Goal: Task Accomplishment & Management: Manage account settings

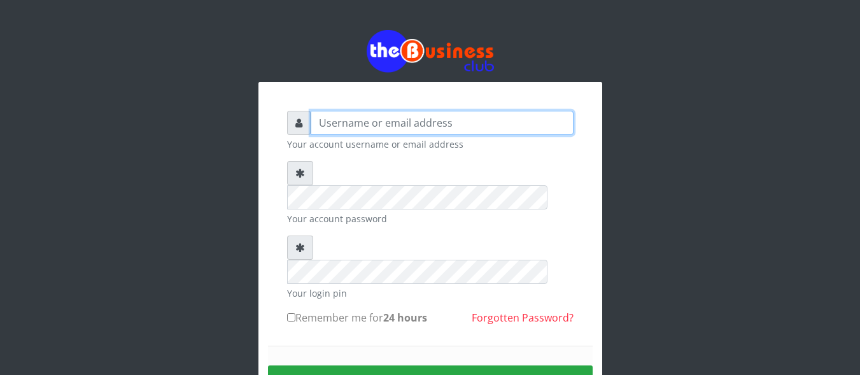
click at [358, 128] on input "text" at bounding box center [441, 123] width 263 height 24
type input "n"
type input "Norasarah"
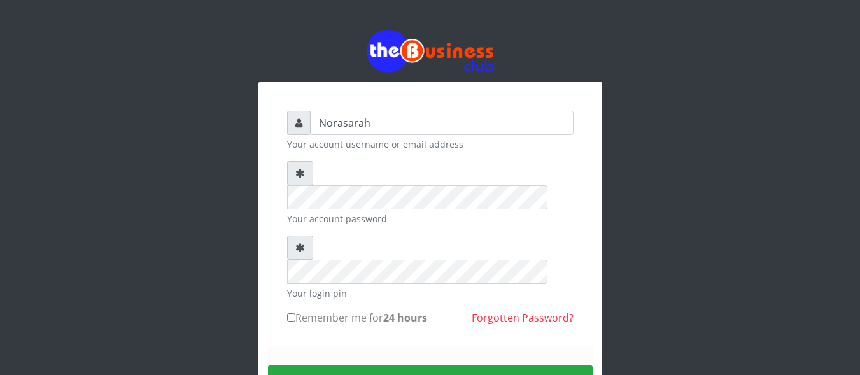
click at [349, 310] on label "Remember me for 24 hours" at bounding box center [357, 317] width 140 height 15
click at [295, 313] on input "Remember me for 24 hours" at bounding box center [291, 317] width 8 height 8
checkbox input "true"
click at [383, 365] on button "Sign in" at bounding box center [430, 381] width 324 height 32
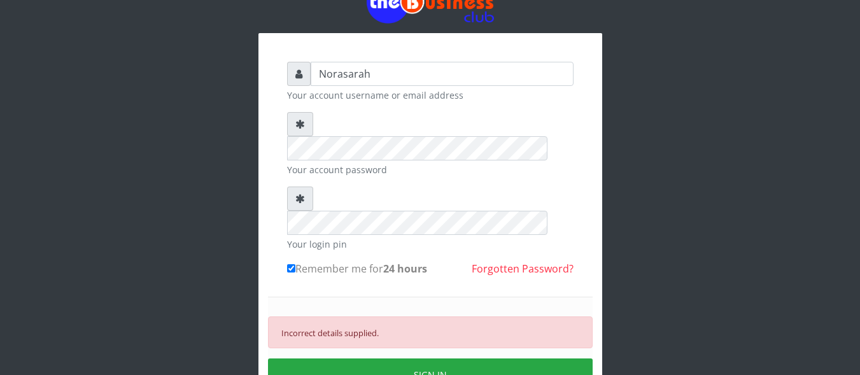
scroll to position [50, 0]
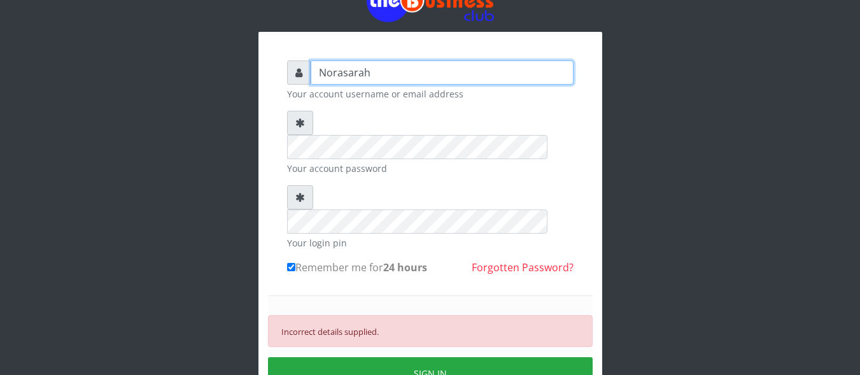
click at [372, 76] on input "Norasarah" at bounding box center [441, 72] width 263 height 24
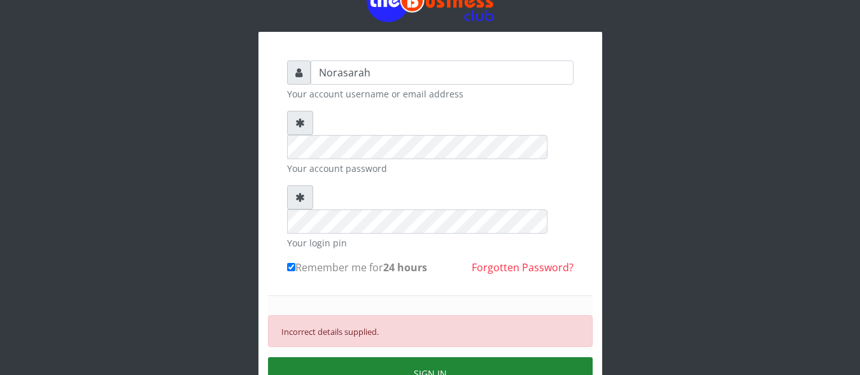
click at [368, 357] on button "SIGN IN" at bounding box center [430, 373] width 324 height 32
click at [346, 357] on button "SIGN IN" at bounding box center [430, 373] width 324 height 32
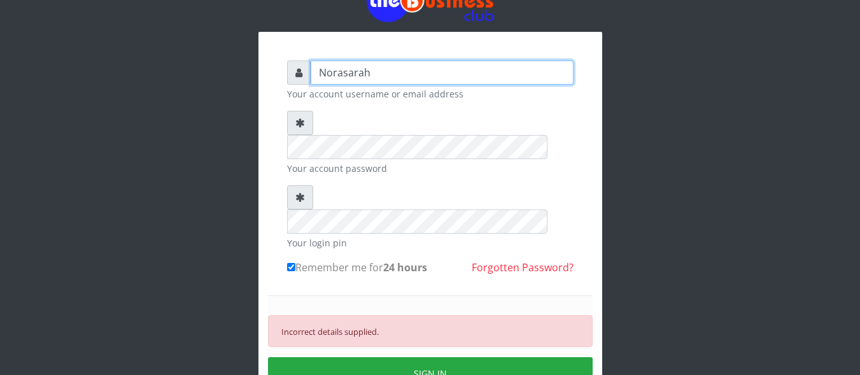
click at [327, 75] on input "Norasarah" at bounding box center [441, 72] width 263 height 24
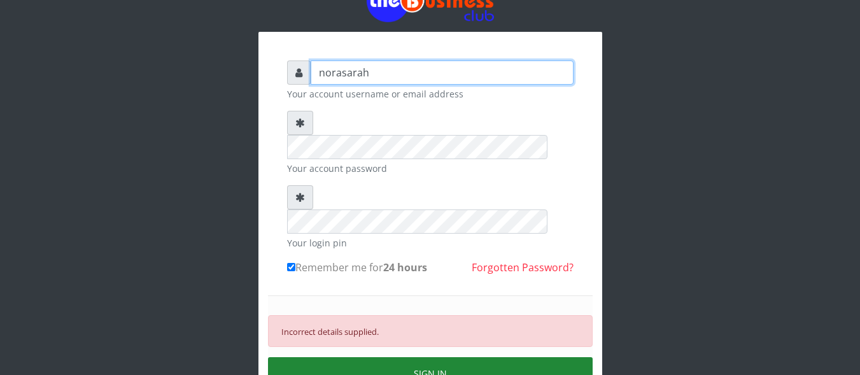
type input "norasarah"
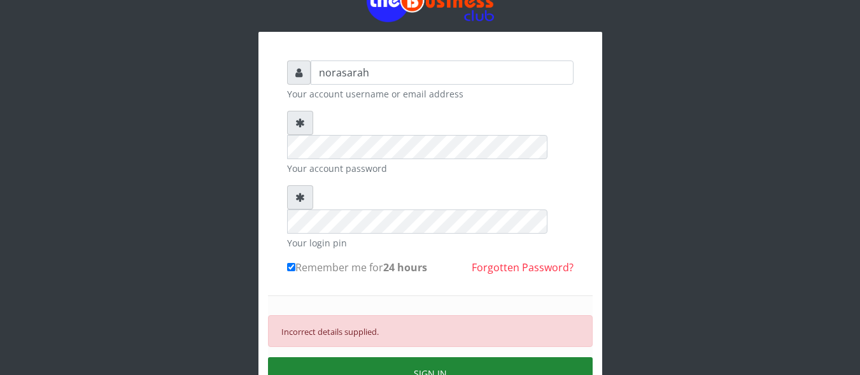
click at [345, 357] on button "SIGN IN" at bounding box center [430, 373] width 324 height 32
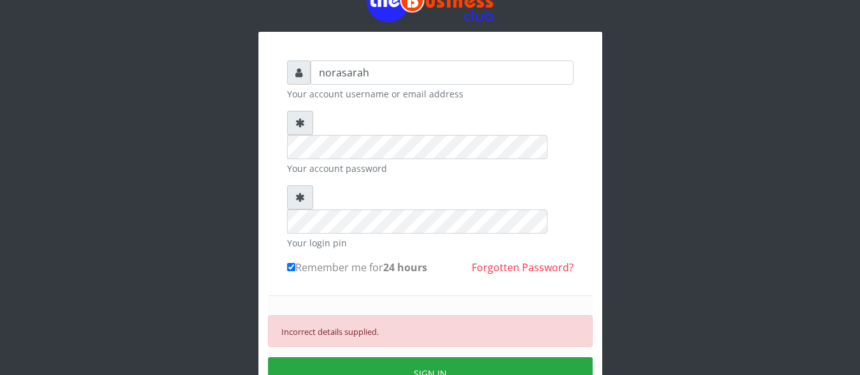
click at [521, 260] on link "Forgotten Password?" at bounding box center [522, 267] width 102 height 14
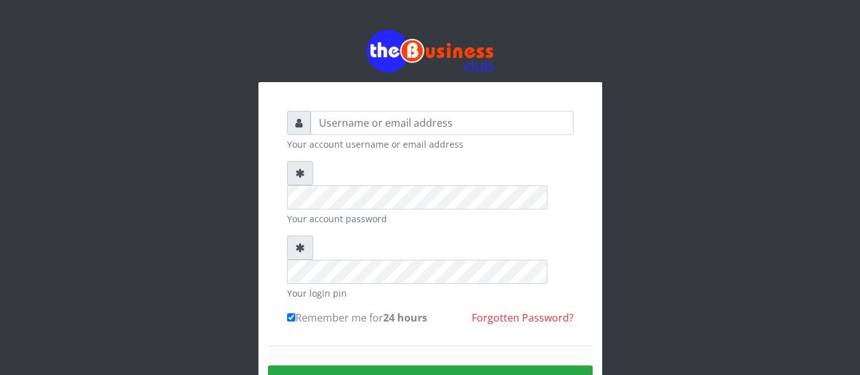
scroll to position [50, 0]
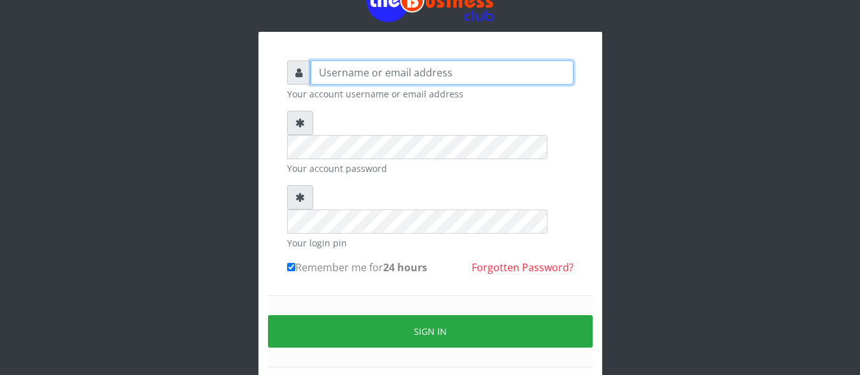
click at [372, 74] on input "text" at bounding box center [441, 72] width 263 height 24
type input "[EMAIL_ADDRESS][DOMAIN_NAME]"
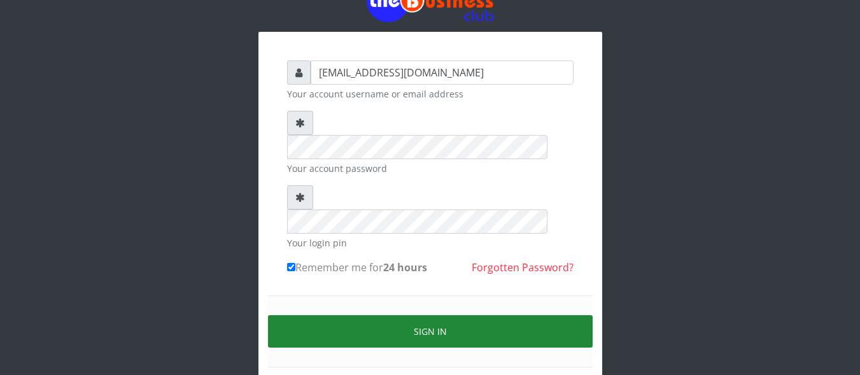
click at [382, 315] on button "Sign in" at bounding box center [430, 331] width 324 height 32
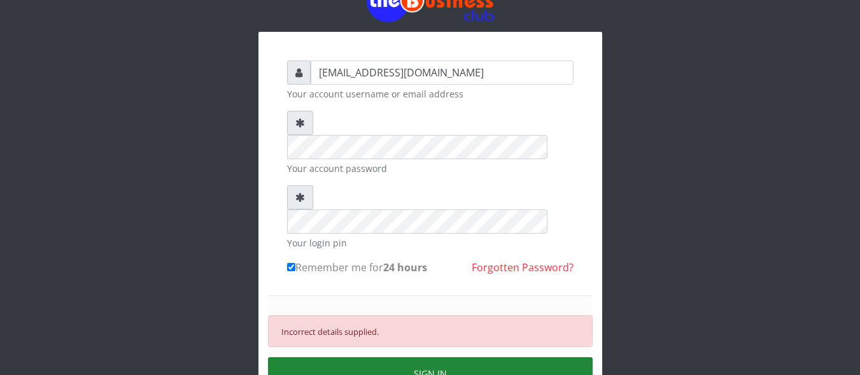
click at [368, 357] on button "SIGN IN" at bounding box center [430, 373] width 324 height 32
click at [356, 357] on button "SIGN IN" at bounding box center [430, 373] width 324 height 32
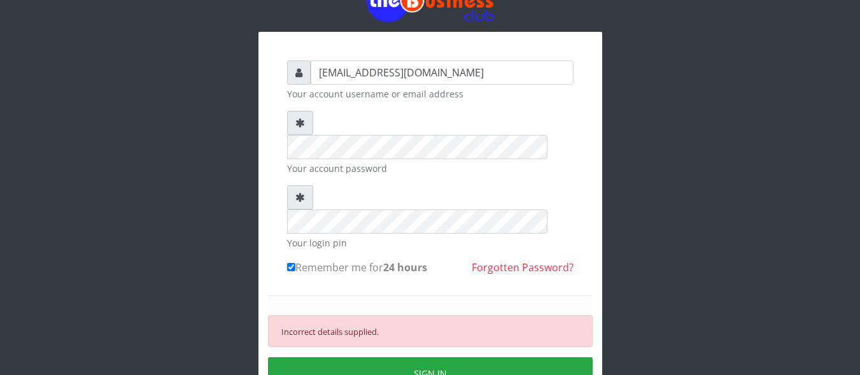
click at [359, 357] on button "SIGN IN" at bounding box center [430, 373] width 324 height 32
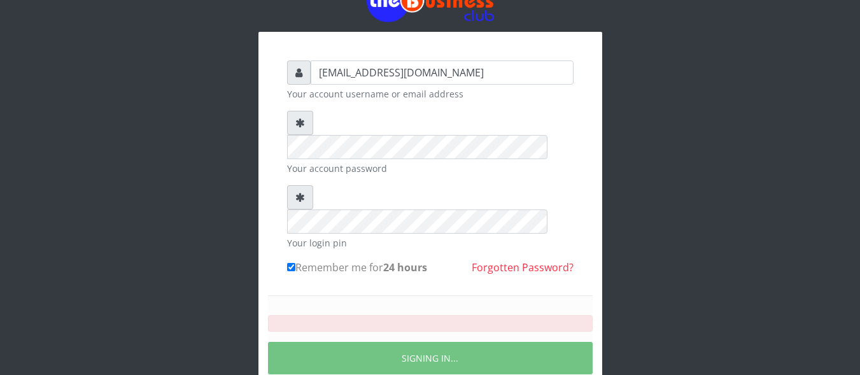
click at [359, 328] on div "SIGNING IN..." at bounding box center [430, 344] width 324 height 99
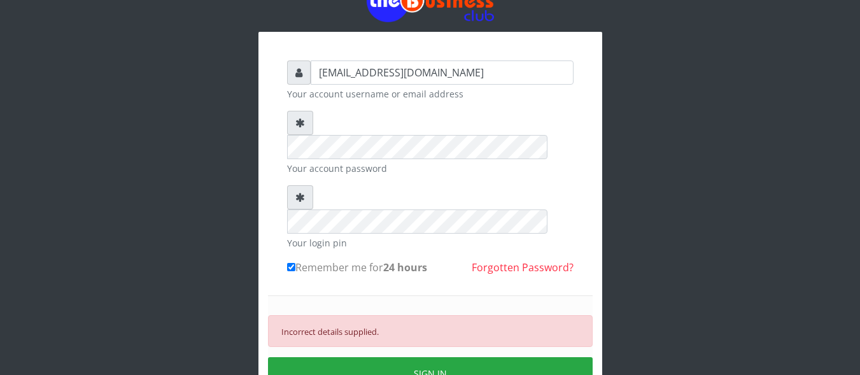
click at [500, 260] on link "Forgotten Password?" at bounding box center [522, 267] width 102 height 14
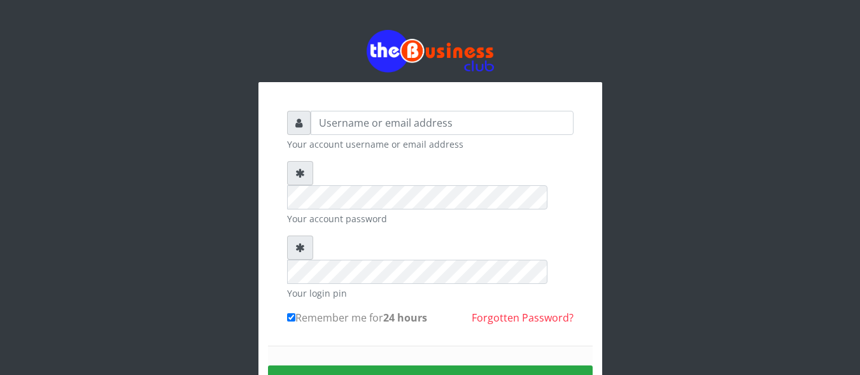
scroll to position [50, 0]
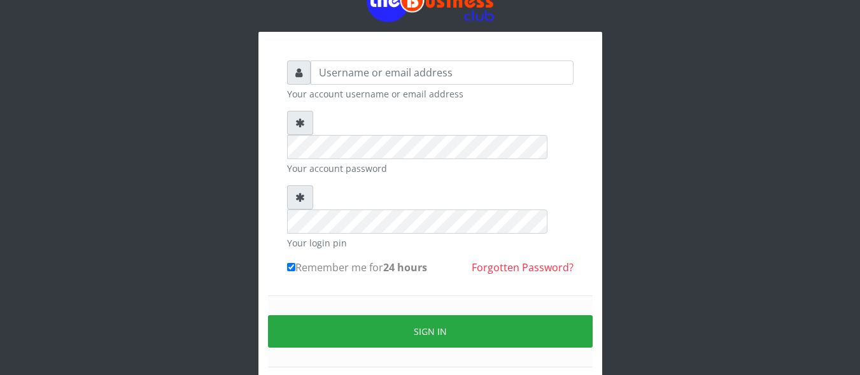
click at [501, 260] on link "Forgotten Password?" at bounding box center [522, 267] width 102 height 14
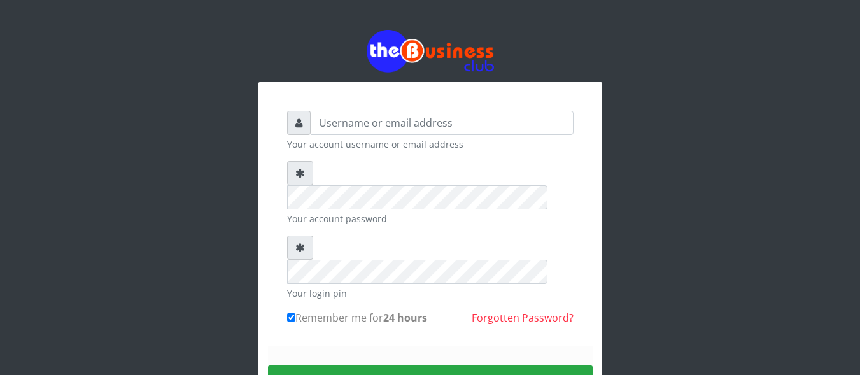
scroll to position [50, 0]
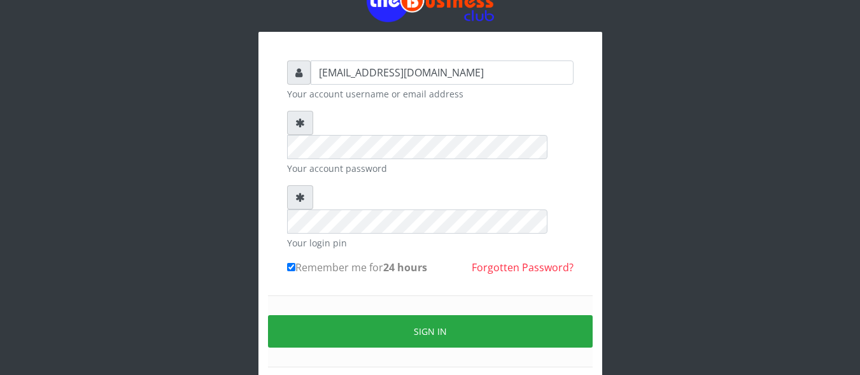
type input "[EMAIL_ADDRESS][DOMAIN_NAME]"
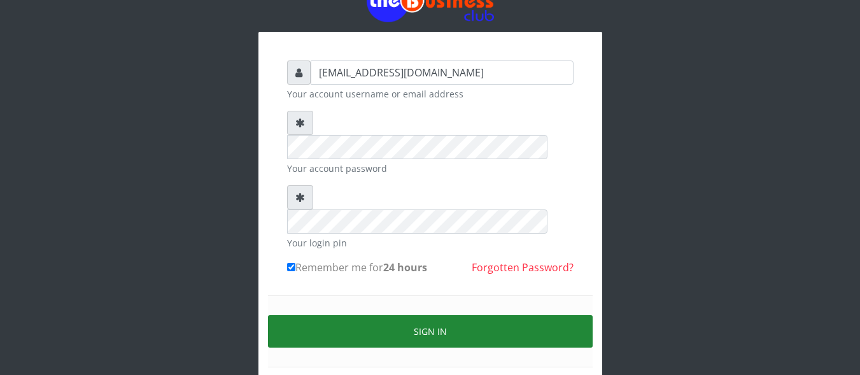
click at [376, 315] on button "Sign in" at bounding box center [430, 331] width 324 height 32
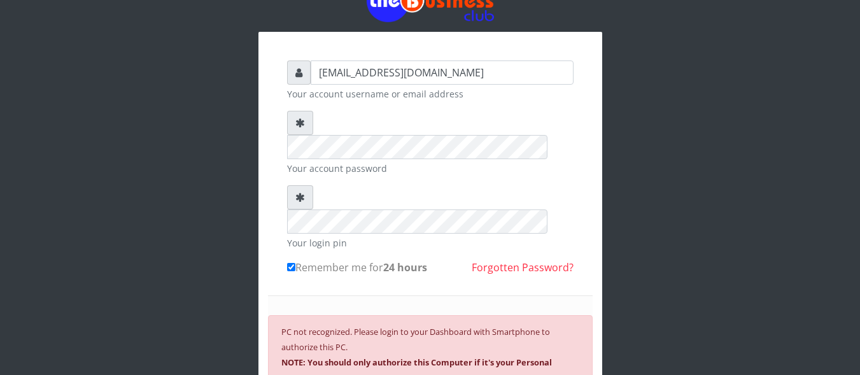
scroll to position [165, 0]
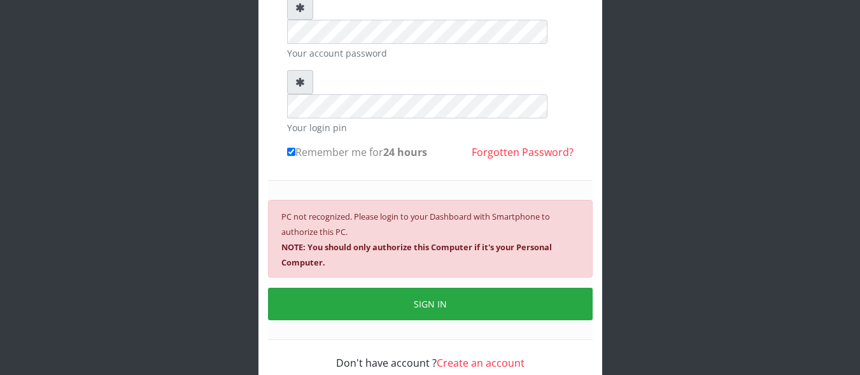
click at [335, 340] on div "Don't have account ? Create an account" at bounding box center [430, 355] width 286 height 31
click at [637, 186] on div "sarahnuhu22@gmail.com Your account username or email address Your account passw…" at bounding box center [429, 129] width 725 height 589
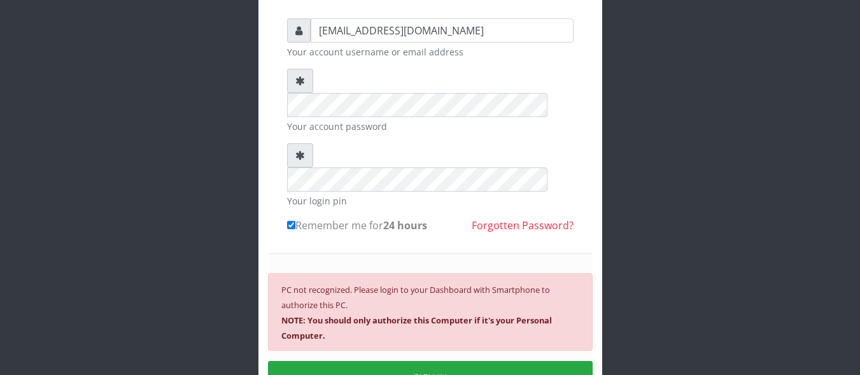
scroll to position [93, 0]
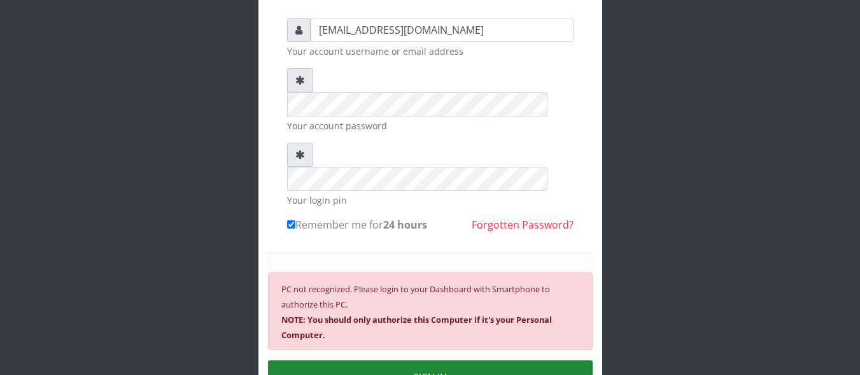
click at [501, 360] on button "SIGN IN" at bounding box center [430, 376] width 324 height 32
click at [387, 360] on button "SIGN IN" at bounding box center [430, 376] width 324 height 32
click at [373, 360] on button "SIGN IN" at bounding box center [430, 376] width 324 height 32
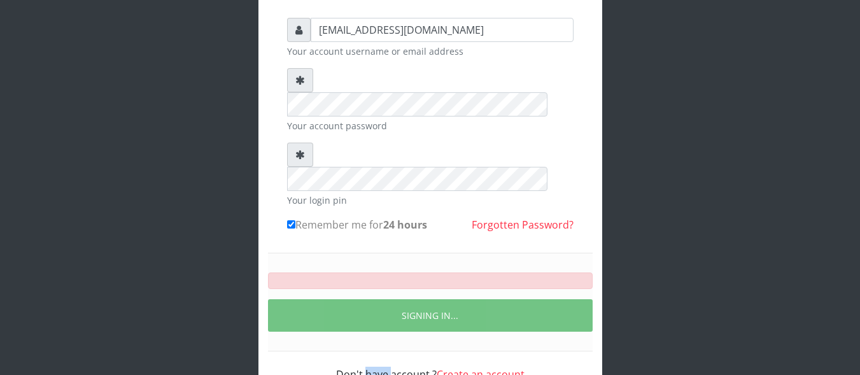
click at [373, 351] on div "Don't have account ? Create an account" at bounding box center [430, 366] width 286 height 31
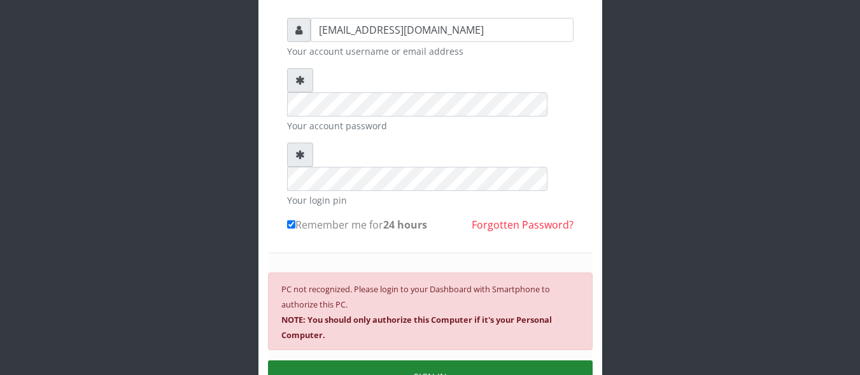
click at [410, 360] on button "SIGN IN" at bounding box center [430, 376] width 324 height 32
